Goal: Use online tool/utility: Utilize a website feature to perform a specific function

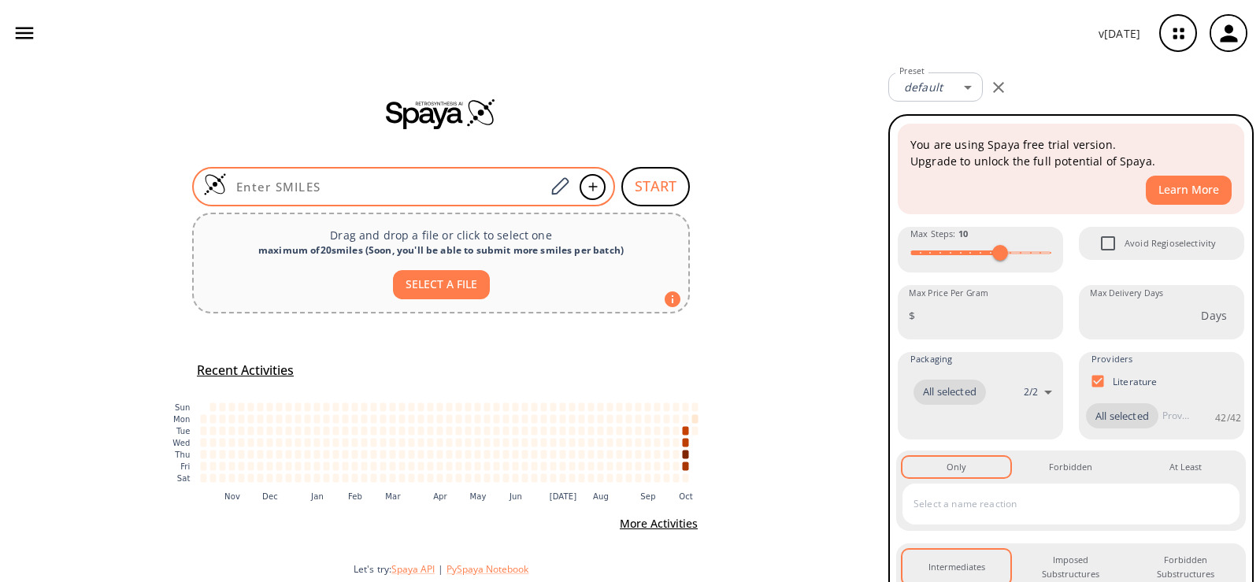
click at [492, 177] on div at bounding box center [403, 186] width 423 height 39
paste input "O=C(OC(C)(C)C)N1CCCC(OS(C2=CC=C(C)C=C2)(=O)=O)C1"
type input "O=C(OC(C)(C)C)N1CCCC(OS(C2=CC=C(C)C=C2)(=O)=O)C1"
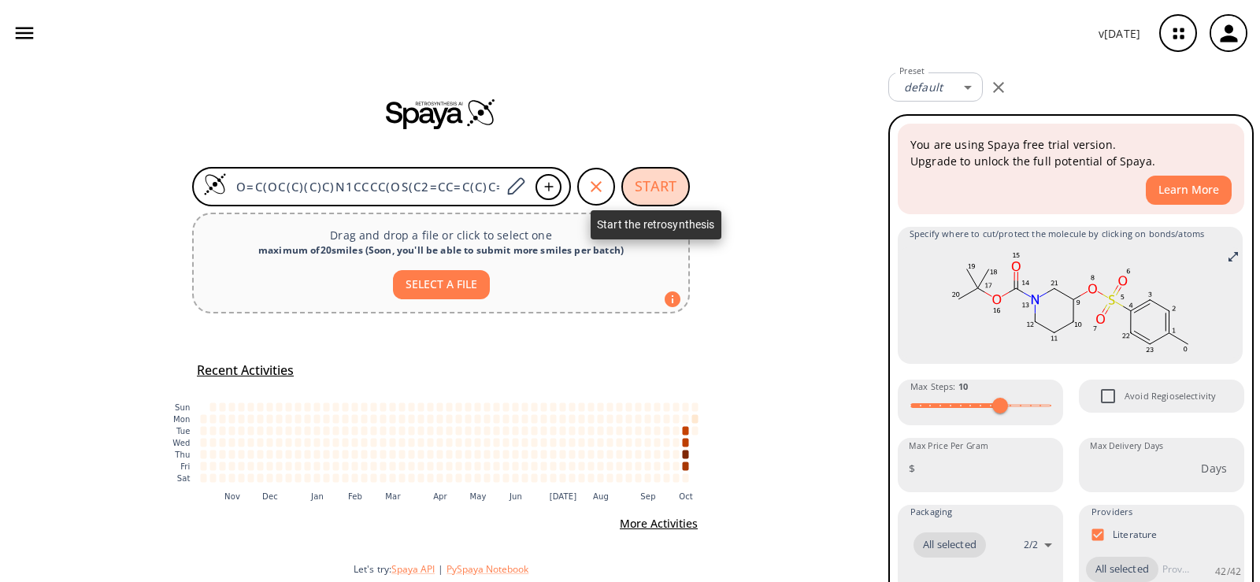
click at [652, 186] on button "START" at bounding box center [655, 186] width 68 height 39
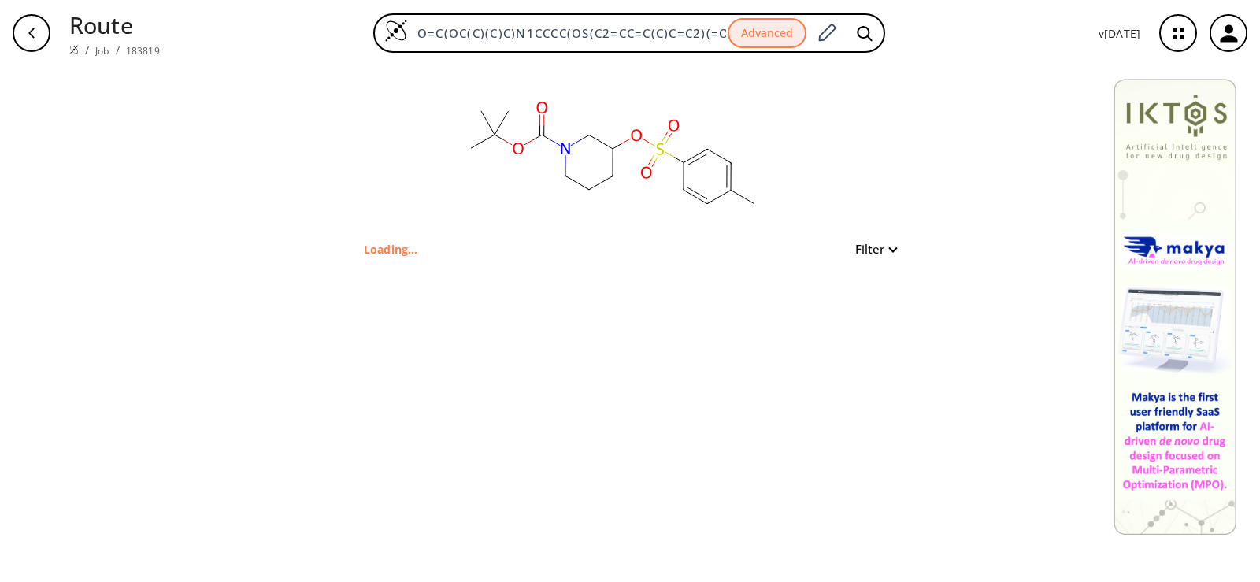
type input "CC(OC(N1CCCC(OS(C2=CC=C(C)C=C2)(=O)=O)C1)=O)(C)C"
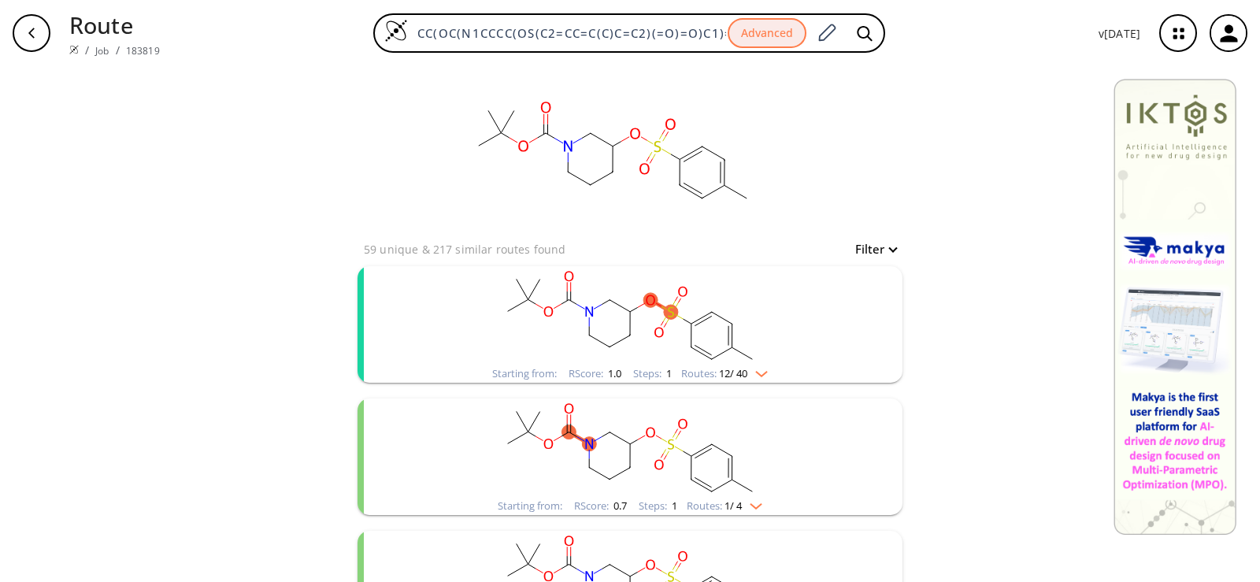
click at [753, 302] on rect "clusters" at bounding box center [629, 315] width 409 height 98
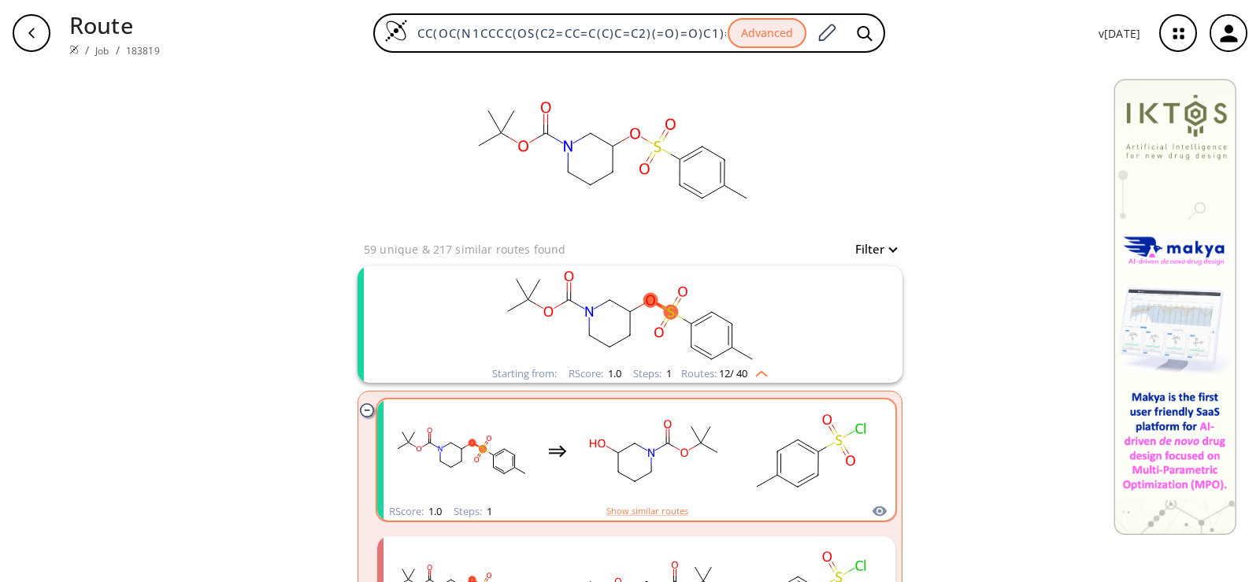
click at [740, 417] on rect "clusters" at bounding box center [811, 451] width 142 height 98
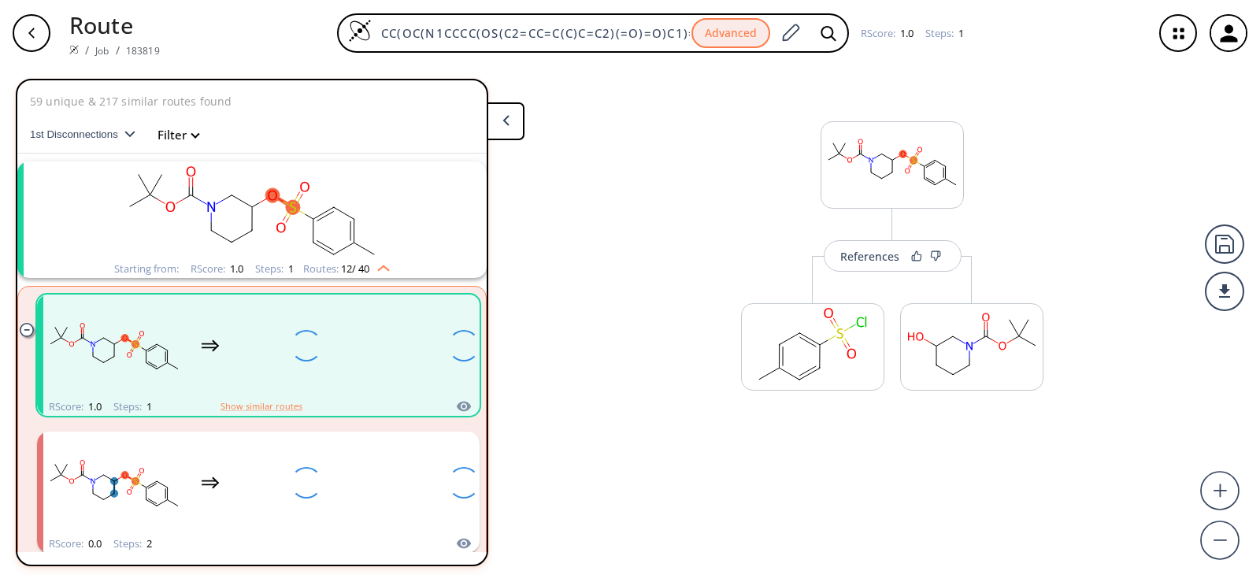
scroll to position [36, 0]
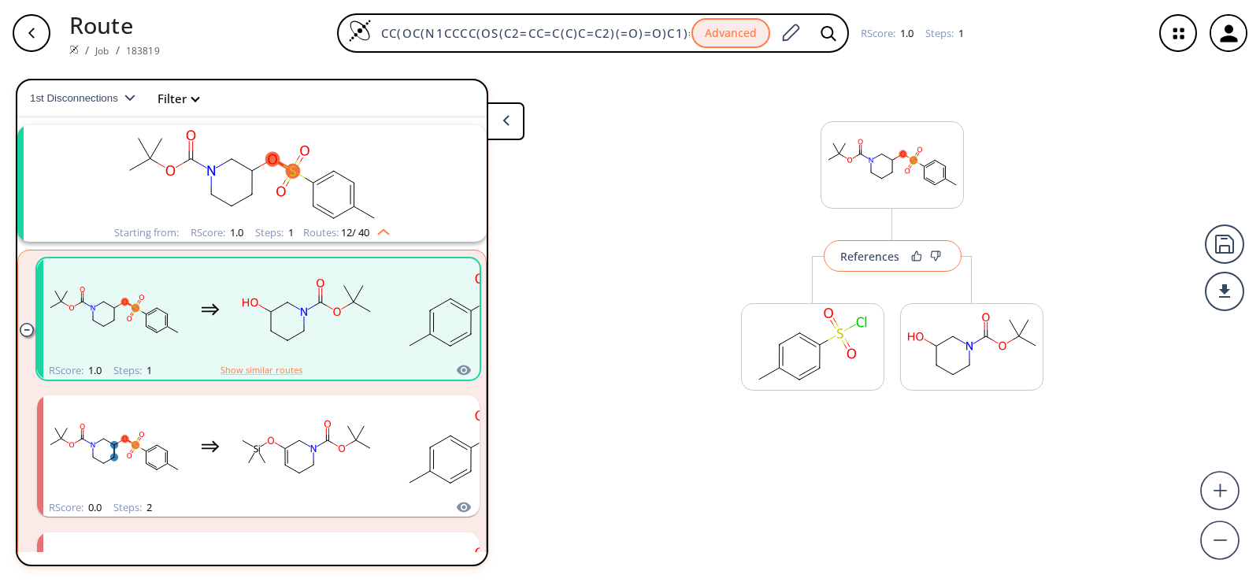
click at [878, 270] on button "References" at bounding box center [892, 255] width 138 height 31
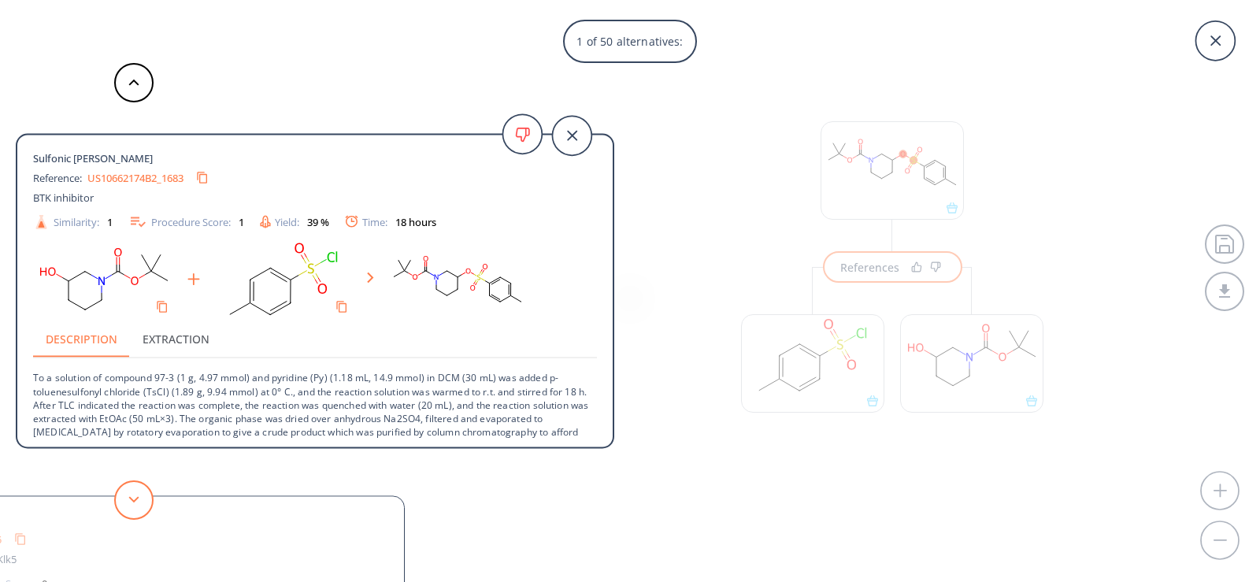
click at [134, 490] on button at bounding box center [133, 499] width 39 height 39
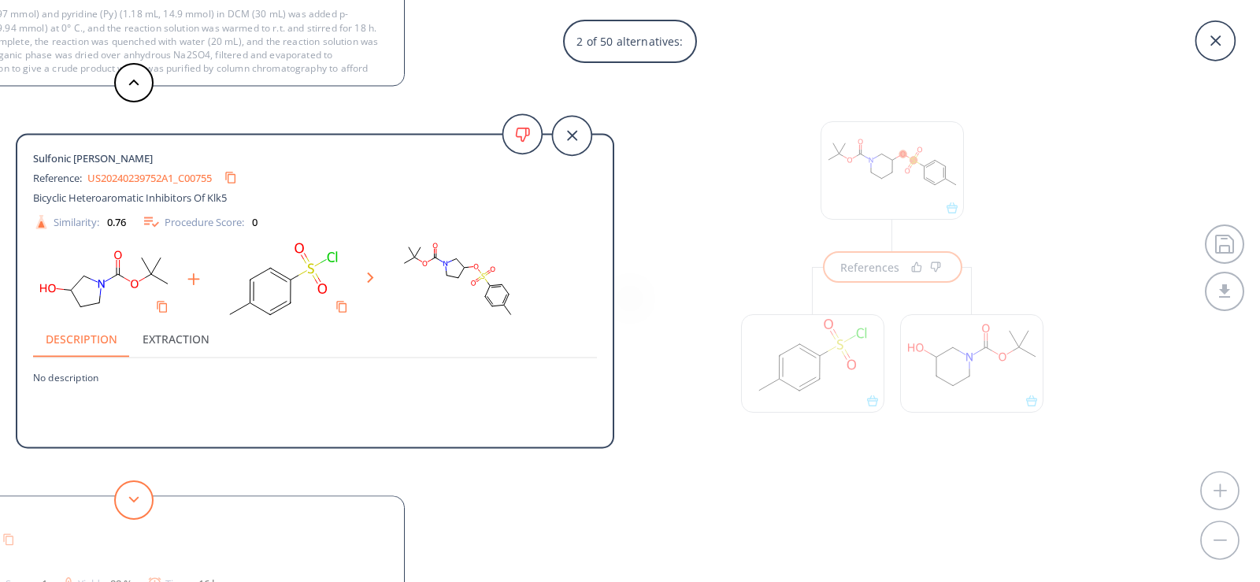
click at [136, 494] on button at bounding box center [133, 499] width 39 height 39
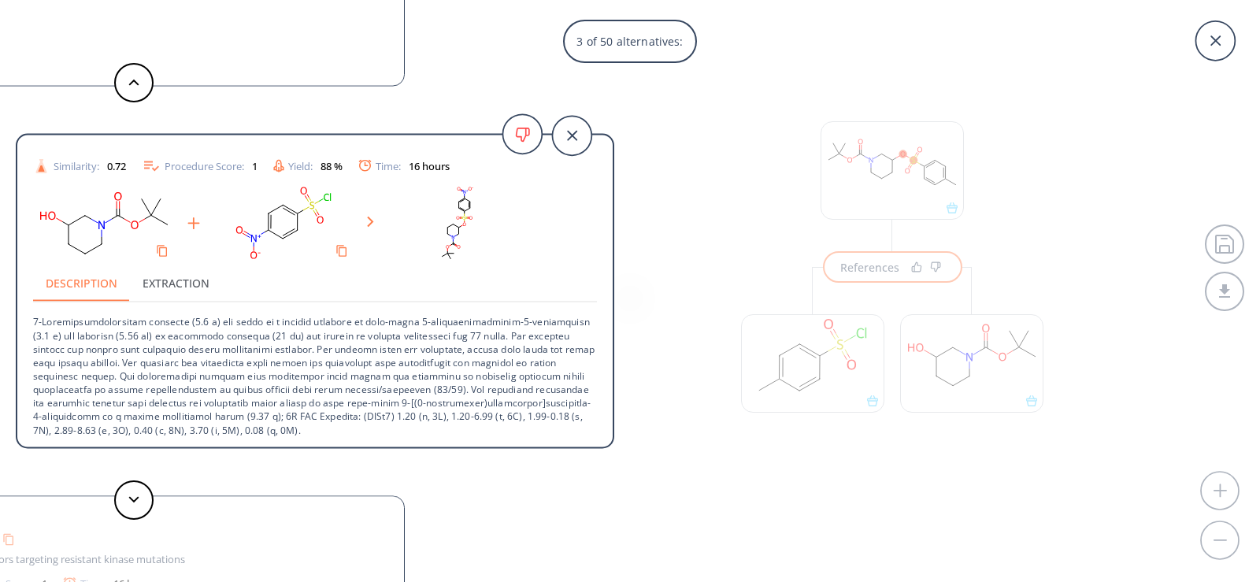
scroll to position [57, 0]
click at [121, 498] on button at bounding box center [133, 499] width 39 height 39
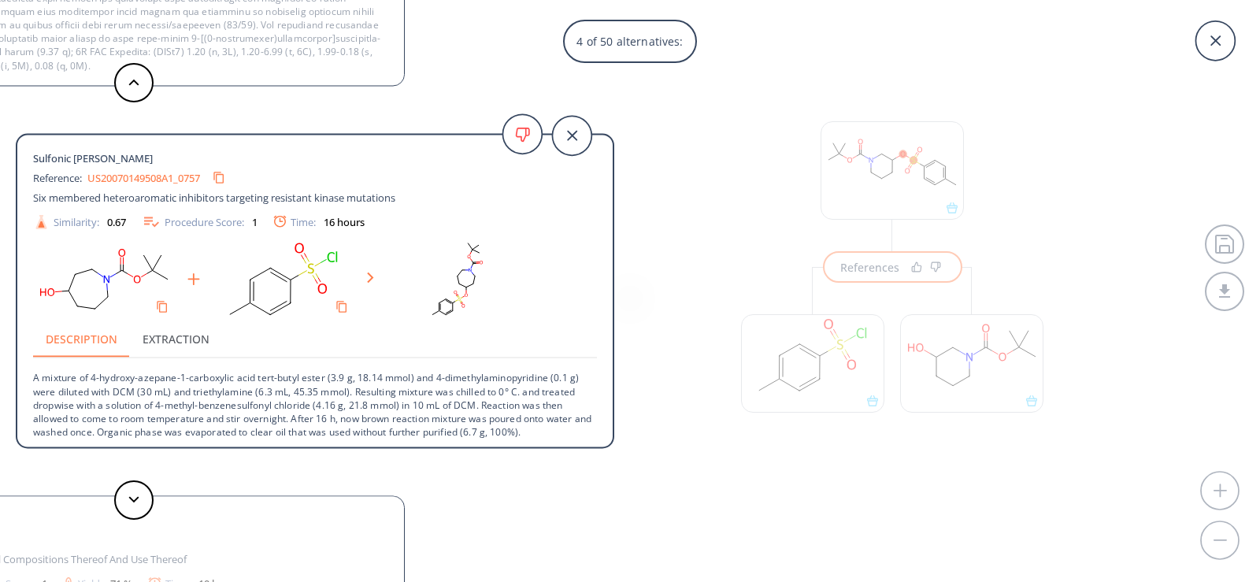
scroll to position [2, 0]
